Goal: Task Accomplishment & Management: Manage account settings

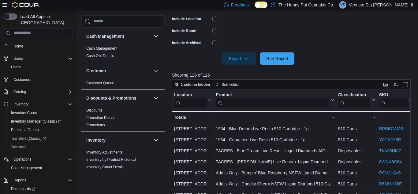
scroll to position [71, 0]
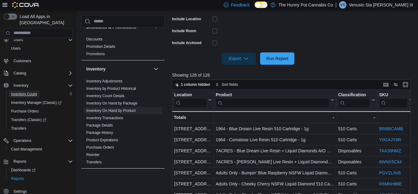
click at [26, 92] on span "Inventory Count" at bounding box center [24, 94] width 26 height 5
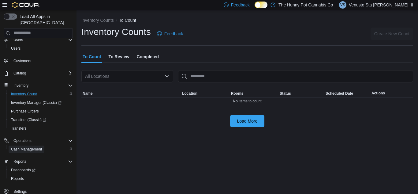
click at [30, 146] on span "Cash Management" at bounding box center [26, 149] width 31 height 7
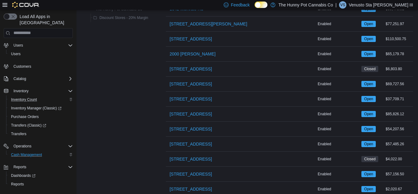
scroll to position [256, 0]
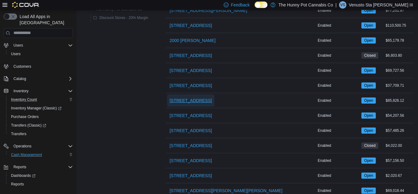
click at [196, 105] on span "[STREET_ADDRESS]" at bounding box center [191, 100] width 42 height 12
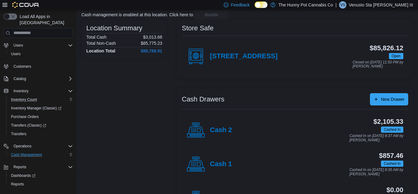
scroll to position [44, 0]
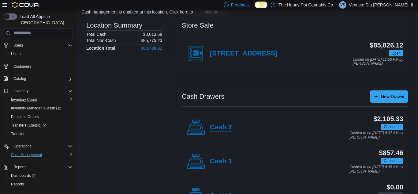
click at [222, 125] on h4 "Cash 2" at bounding box center [221, 127] width 22 height 8
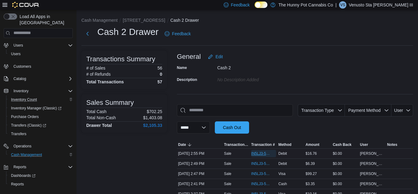
click at [257, 152] on span "IN5LJ3-5761912" at bounding box center [261, 153] width 19 height 5
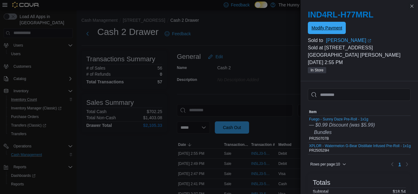
click at [345, 33] on button "Modify Payment" at bounding box center [327, 28] width 38 height 12
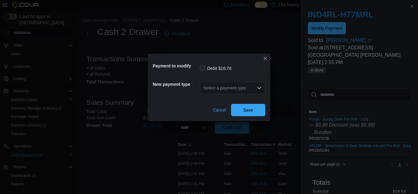
click at [212, 92] on div "Select a payment type" at bounding box center [233, 88] width 66 height 12
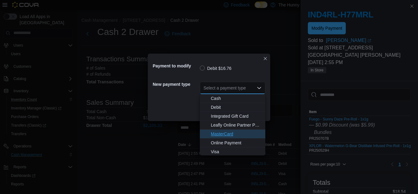
click at [222, 131] on span "MasterCard" at bounding box center [236, 134] width 51 height 6
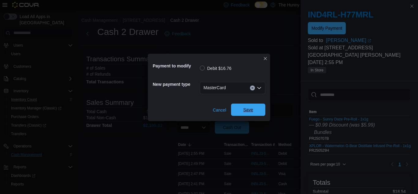
click at [248, 115] on span "Save" at bounding box center [248, 110] width 27 height 12
